Goal: Information Seeking & Learning: Learn about a topic

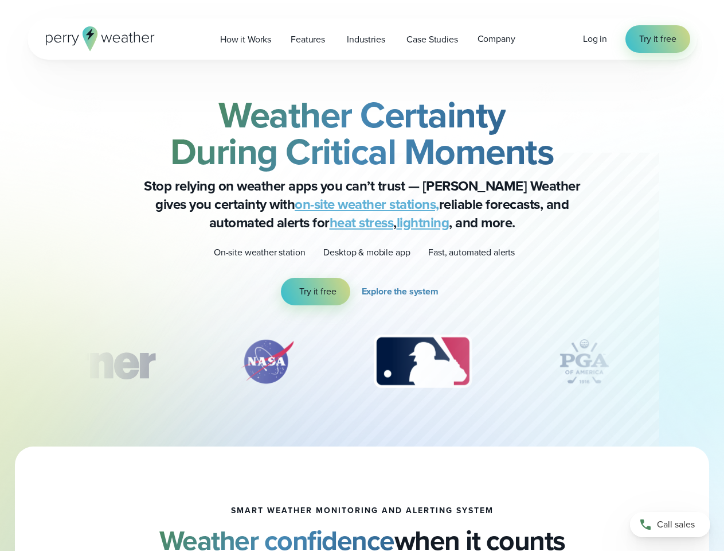
click at [362, 275] on div "Weather Certainty During Critical Moments Stop relying on weather apps you can’…" at bounding box center [362, 200] width 555 height 209
click at [362, 39] on span "Industries" at bounding box center [366, 40] width 38 height 14
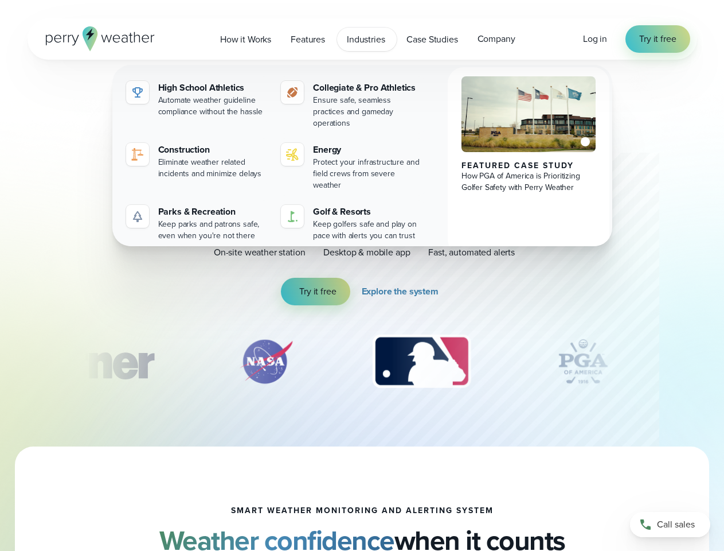
click at [362, 361] on img "3 of 12" at bounding box center [421, 361] width 121 height 57
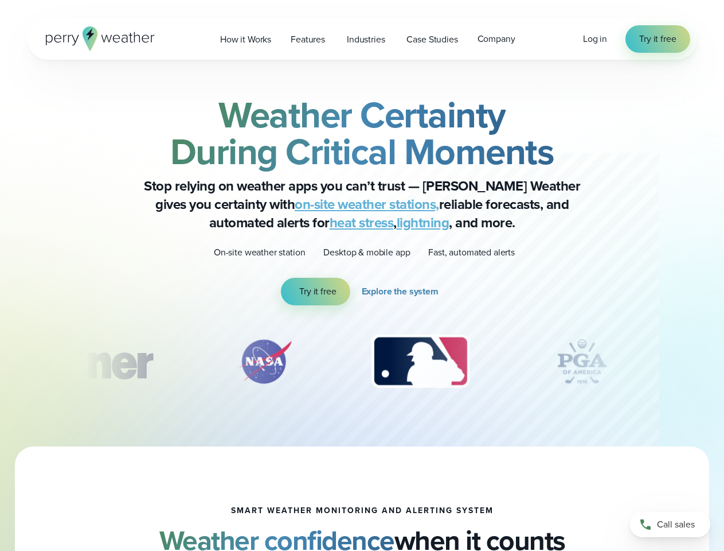
click at [0, 361] on div "Weather Certainty During Critical Moments Stop relying on weather apps you can’…" at bounding box center [362, 253] width 724 height 387
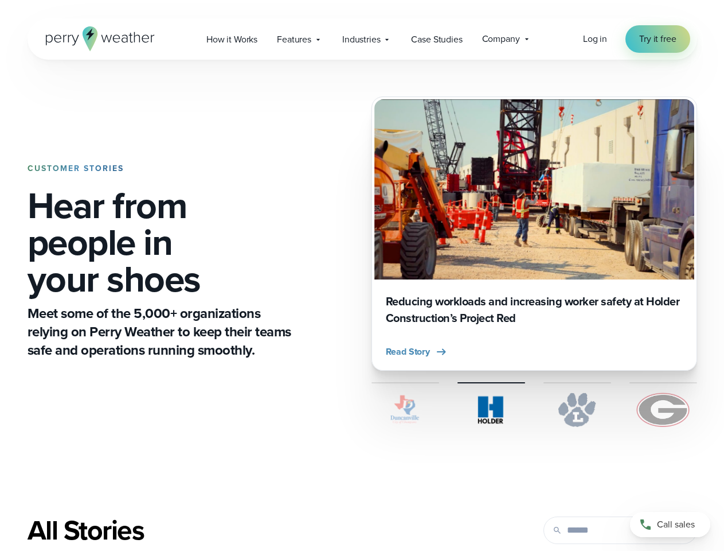
click at [362, 275] on div "CUSTOMER STORIES Hear from people in your shoes Meet some of the 5,000+ organiz…" at bounding box center [363, 262] width 670 height 404
click at [362, 39] on span "Industries" at bounding box center [361, 40] width 38 height 14
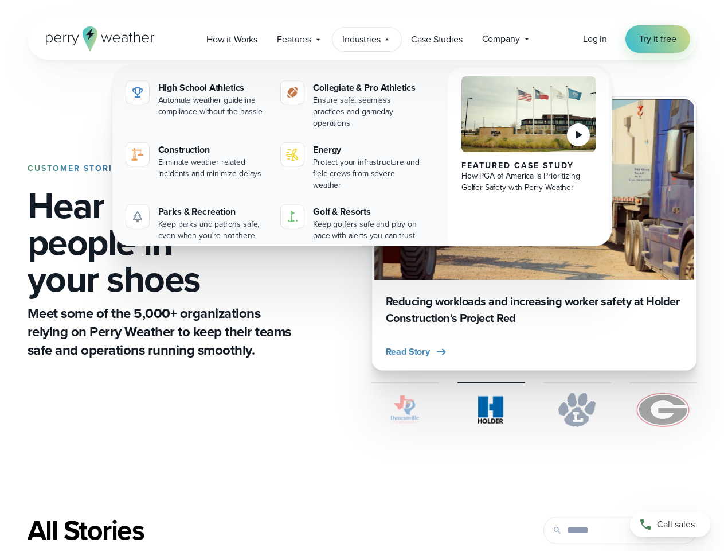
click at [417, 352] on span "Read Story" at bounding box center [408, 352] width 44 height 14
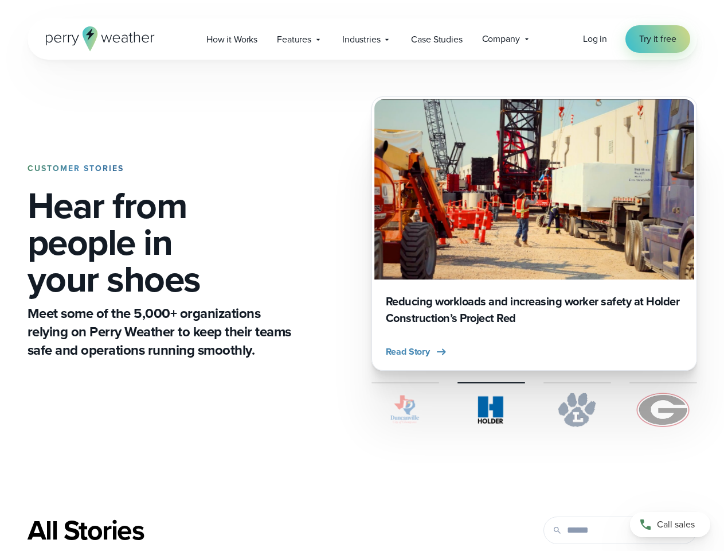
click at [362, 532] on div "All Stories" at bounding box center [248, 530] width 440 height 32
